Goal: Find specific page/section: Find specific page/section

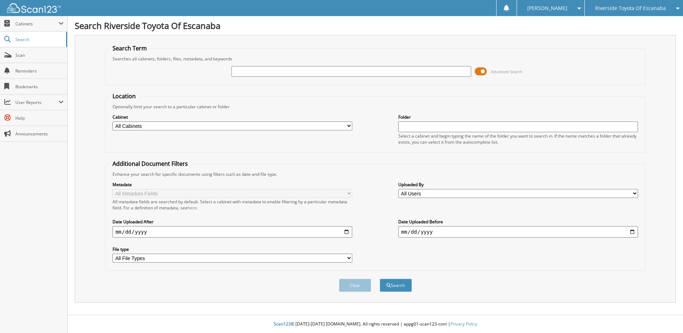
click at [618, 15] on div "Riverside Toyota Of Escanaba" at bounding box center [633, 8] width 91 height 16
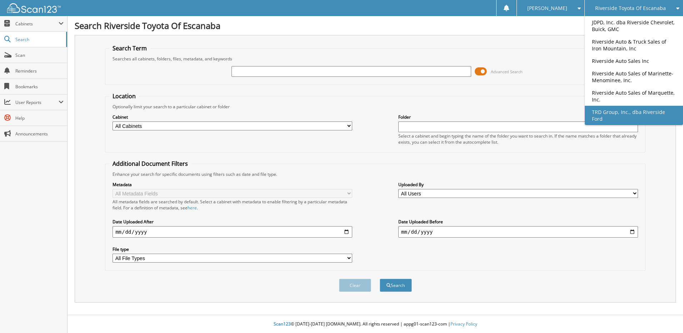
click at [619, 111] on link "TRD Group, Inc., dba Riverside Ford" at bounding box center [633, 115] width 98 height 19
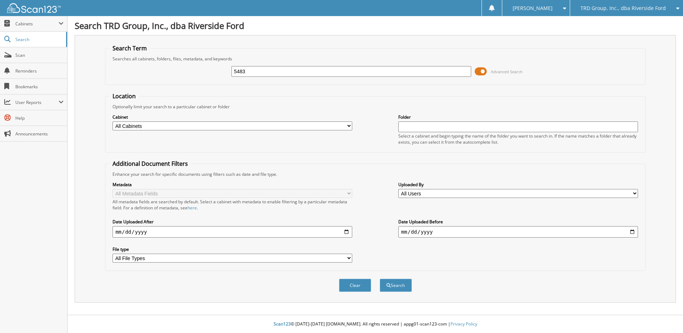
type input "5483"
click at [379, 278] on button "Search" at bounding box center [395, 284] width 32 height 13
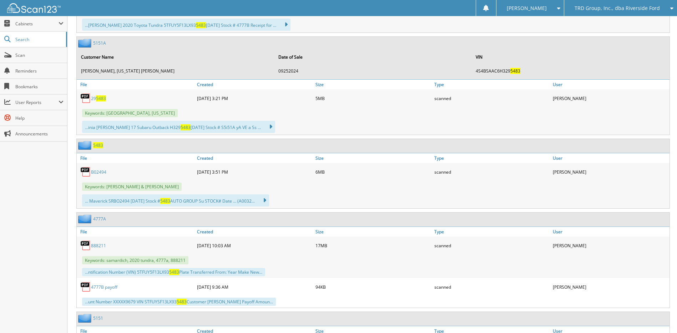
scroll to position [321, 0]
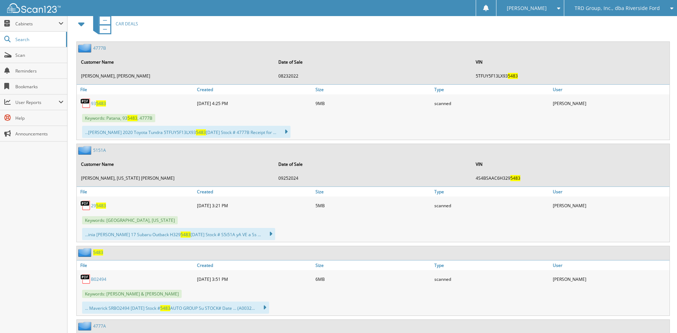
click at [82, 26] on span at bounding box center [82, 23] width 10 height 13
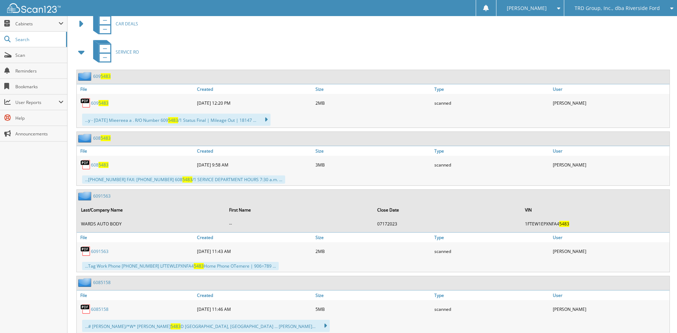
click at [82, 18] on span at bounding box center [82, 23] width 10 height 13
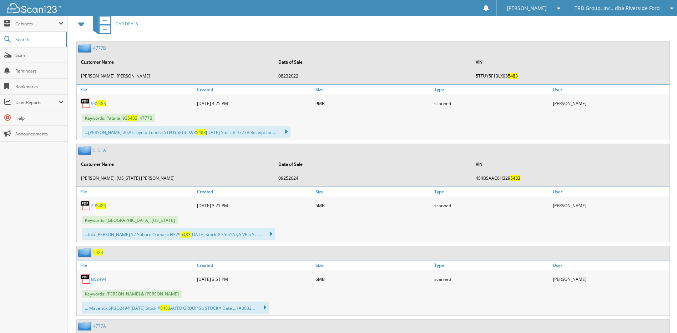
scroll to position [428, 0]
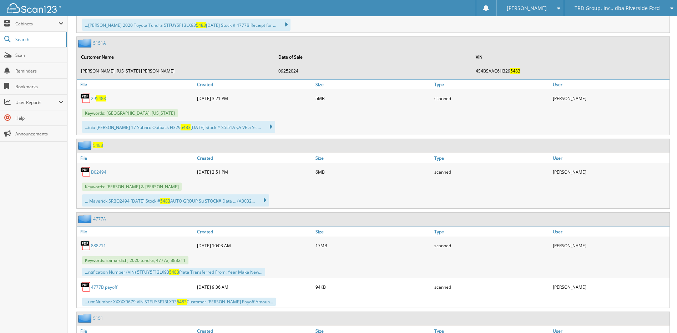
click at [100, 147] on span "5483" at bounding box center [98, 145] width 10 height 6
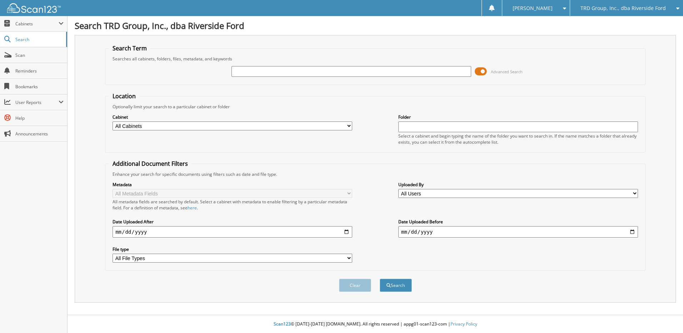
click at [316, 73] on input "text" at bounding box center [351, 71] width 240 height 11
type input "6104750"
click at [399, 285] on button "Search" at bounding box center [395, 284] width 32 height 13
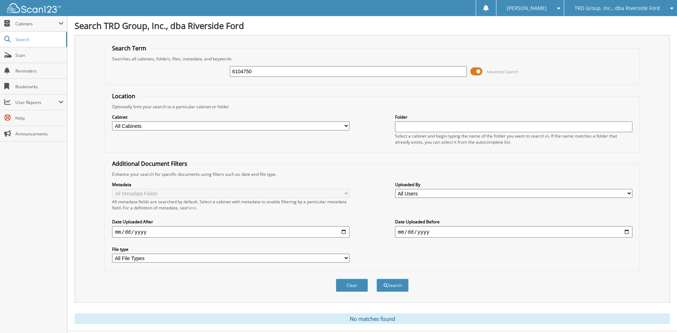
click at [285, 75] on input "6104750" at bounding box center [348, 71] width 237 height 11
click at [285, 76] on input "6104750" at bounding box center [348, 71] width 237 height 11
click at [284, 76] on input "6104750" at bounding box center [348, 71] width 237 height 11
type input "7047078"
click at [377, 278] on button "Search" at bounding box center [393, 284] width 32 height 13
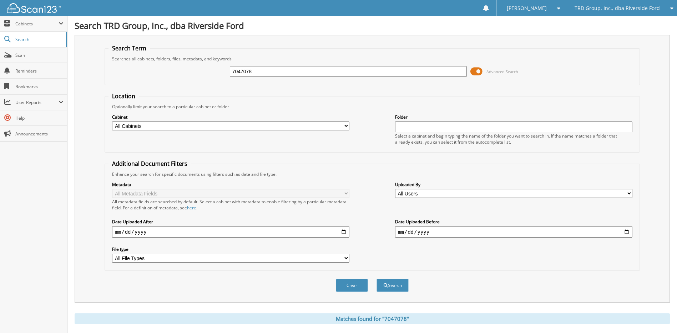
drag, startPoint x: 328, startPoint y: 71, endPoint x: 99, endPoint y: 17, distance: 235.1
click at [84, 34] on div "Search TRD Group, Inc., dba Riverside Ford Search Term Searches all cabinets, f…" at bounding box center [372, 225] width 610 height 450
type input "7047078"
click at [377, 278] on button "Search" at bounding box center [393, 284] width 32 height 13
click at [350, 77] on div "7047078" at bounding box center [348, 71] width 237 height 12
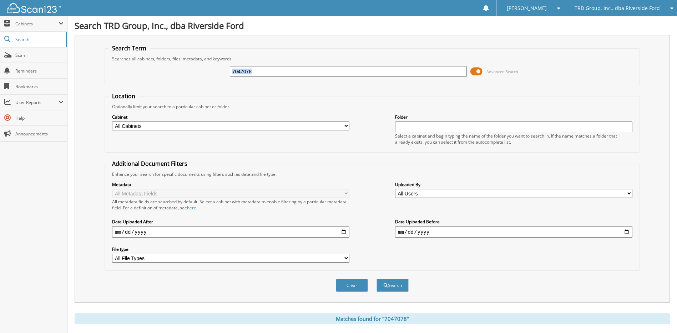
click at [350, 77] on div "7047078" at bounding box center [348, 71] width 237 height 12
click at [270, 76] on input "7047078" at bounding box center [348, 71] width 237 height 11
click at [271, 76] on input "7047078" at bounding box center [348, 71] width 237 height 11
type input "7047012"
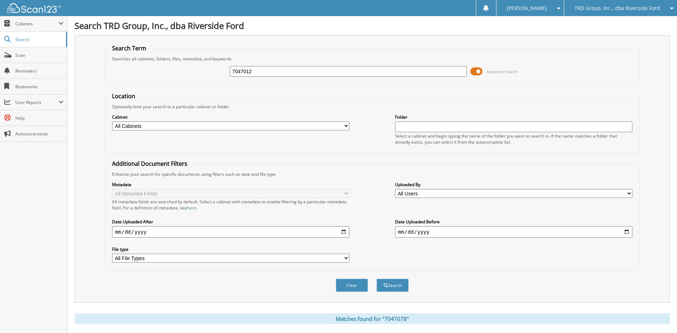
click at [377, 278] on button "Search" at bounding box center [393, 284] width 32 height 13
click at [578, 7] on span "TRD Group, Inc., dba Riverside Ford" at bounding box center [617, 8] width 85 height 4
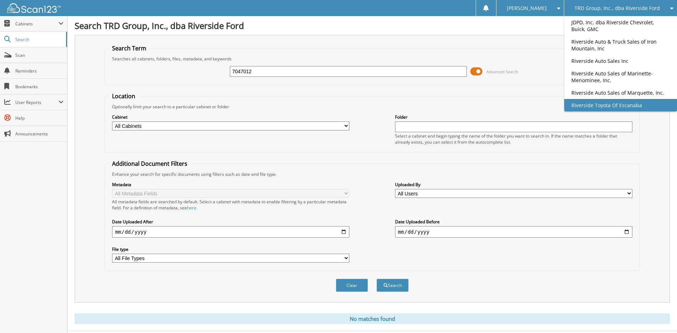
click at [589, 102] on link "Riverside Toyota Of Escanaba" at bounding box center [620, 105] width 113 height 12
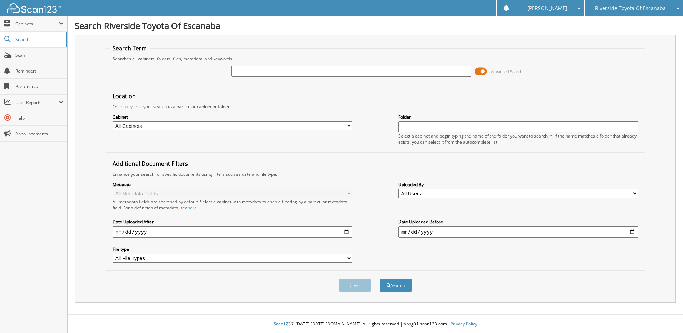
click at [254, 73] on input "text" at bounding box center [351, 71] width 240 height 11
click at [344, 69] on input "text" at bounding box center [351, 71] width 240 height 11
type input "4"
type input "7063688"
click at [379, 278] on button "Search" at bounding box center [395, 284] width 32 height 13
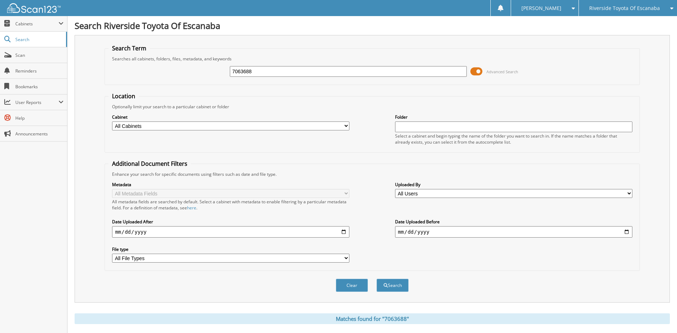
scroll to position [122, 0]
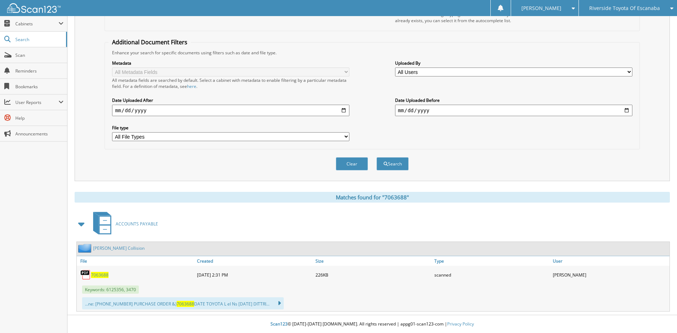
click at [102, 277] on span "7063688" at bounding box center [99, 275] width 17 height 6
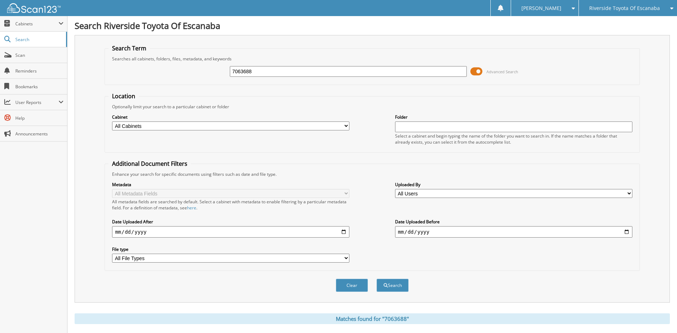
click at [288, 76] on input "7063688" at bounding box center [348, 71] width 237 height 11
click at [293, 72] on input "text" at bounding box center [348, 71] width 237 height 11
paste input "7063730"
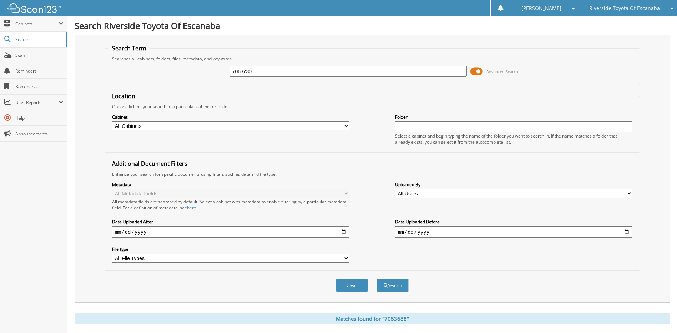
type input "7063730"
click at [377, 278] on button "Search" at bounding box center [393, 284] width 32 height 13
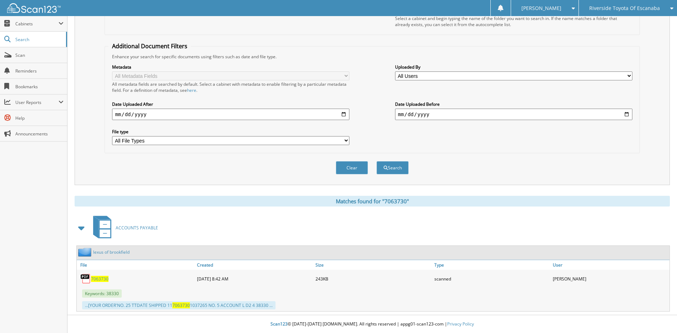
click at [114, 252] on link "lexus of brookfield" at bounding box center [111, 252] width 36 height 6
